Goal: Task Accomplishment & Management: Manage account settings

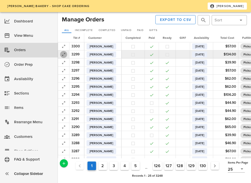
click at [63, 54] on icon "button" at bounding box center [64, 54] width 6 height 6
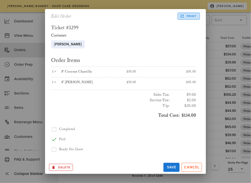
click at [186, 17] on span "Print" at bounding box center [189, 16] width 16 height 5
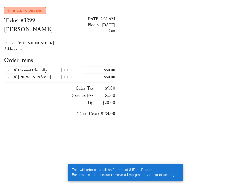
click at [28, 11] on span "Back to Orders" at bounding box center [24, 10] width 35 height 5
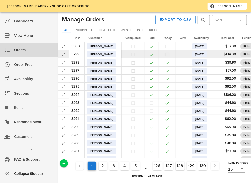
click at [170, 56] on button "button" at bounding box center [167, 54] width 5 height 5
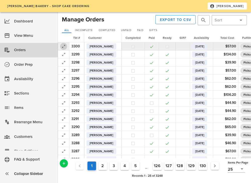
click at [65, 48] on icon "button" at bounding box center [64, 46] width 6 height 6
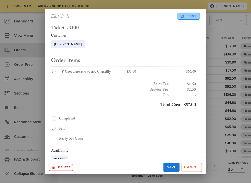
click at [187, 16] on span "Print" at bounding box center [189, 16] width 16 height 5
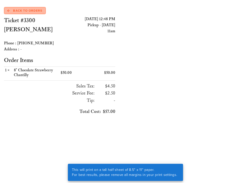
click at [38, 10] on span "Back to Orders" at bounding box center [24, 10] width 35 height 5
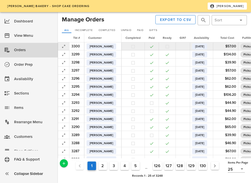
click at [170, 48] on button "button" at bounding box center [167, 46] width 5 height 5
